Goal: Task Accomplishment & Management: Manage account settings

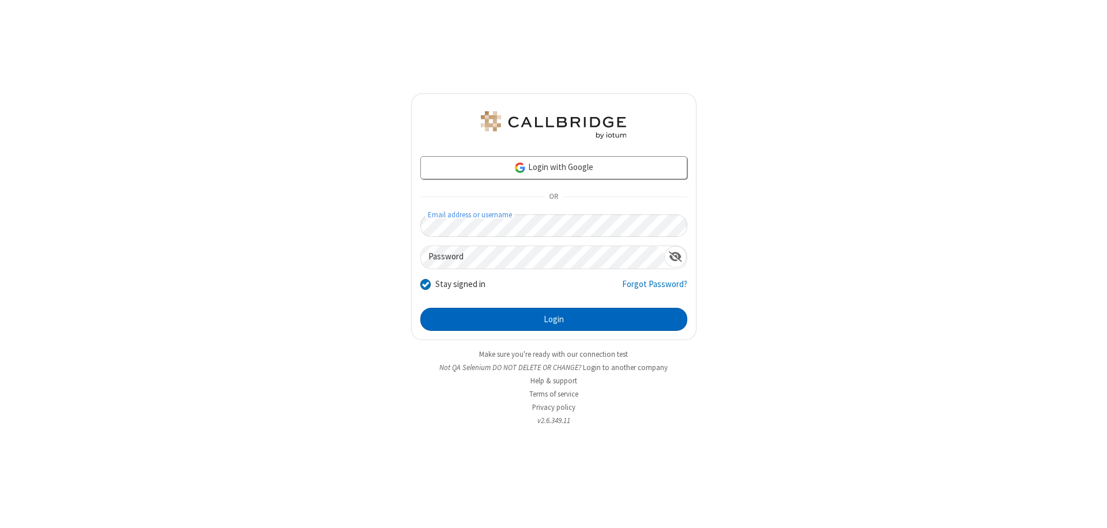
click at [553, 319] on button "Login" at bounding box center [553, 319] width 267 height 23
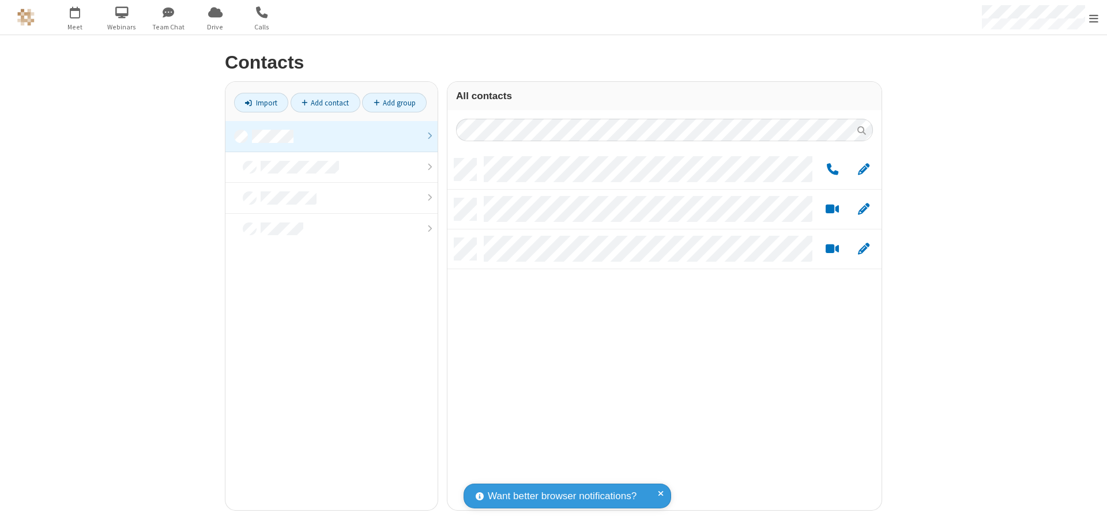
click at [394, 103] on link "Add group" at bounding box center [394, 103] width 65 height 20
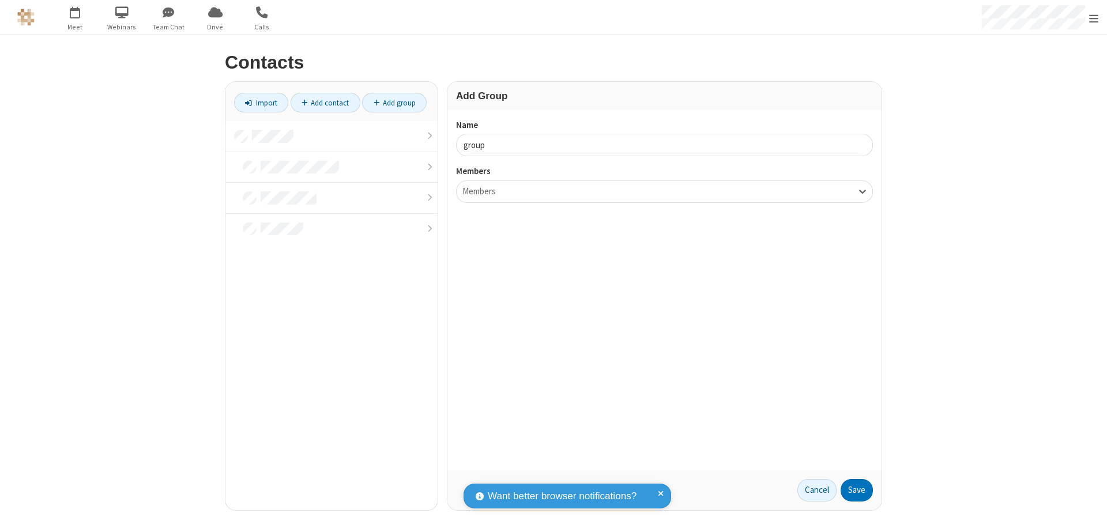
type input "group5"
